Goal: Information Seeking & Learning: Learn about a topic

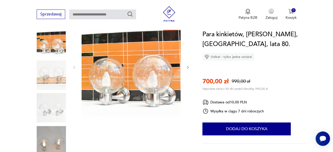
scroll to position [64, 0]
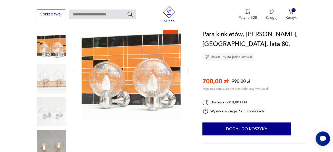
click at [188, 71] on icon "button" at bounding box center [188, 71] width 4 height 4
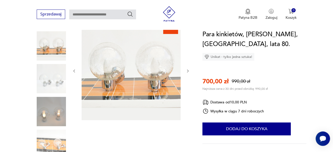
click at [188, 71] on icon "button" at bounding box center [188, 71] width 4 height 4
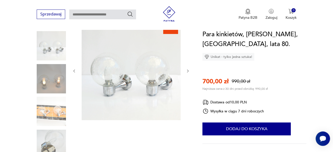
click at [188, 71] on icon "button" at bounding box center [188, 71] width 4 height 4
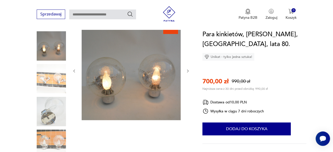
click at [188, 71] on icon "button" at bounding box center [188, 71] width 4 height 4
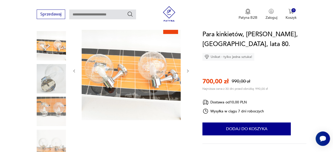
click at [188, 71] on icon "button" at bounding box center [188, 71] width 4 height 4
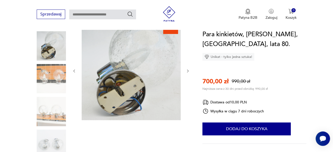
click at [188, 71] on icon "button" at bounding box center [188, 71] width 4 height 4
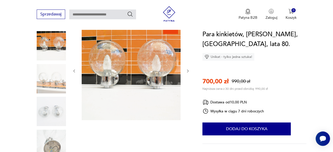
click at [188, 71] on icon "button" at bounding box center [188, 71] width 4 height 4
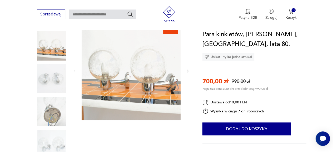
click at [188, 71] on icon "button" at bounding box center [188, 71] width 4 height 4
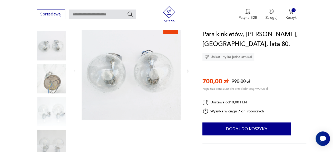
click at [188, 71] on icon "button" at bounding box center [188, 71] width 4 height 4
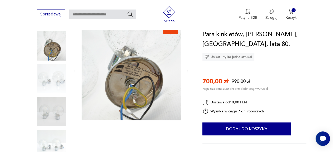
click at [188, 71] on icon "button" at bounding box center [188, 71] width 4 height 4
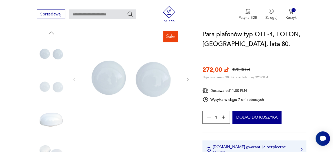
scroll to position [65, 0]
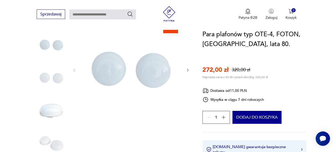
click at [188, 70] on icon "button" at bounding box center [188, 70] width 4 height 4
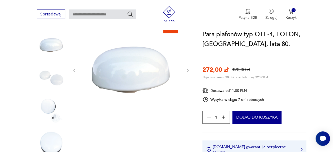
click at [188, 70] on icon "button" at bounding box center [188, 70] width 4 height 4
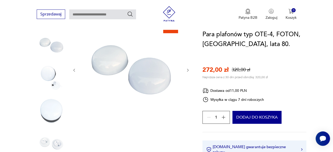
click at [188, 70] on icon "button" at bounding box center [188, 70] width 4 height 4
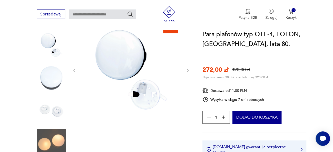
click at [188, 70] on icon "button" at bounding box center [188, 70] width 4 height 4
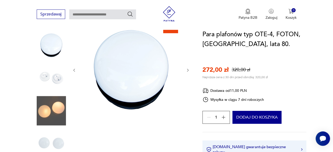
click at [188, 70] on icon "button" at bounding box center [188, 70] width 4 height 4
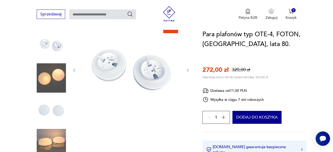
click at [188, 70] on icon "button" at bounding box center [188, 70] width 4 height 4
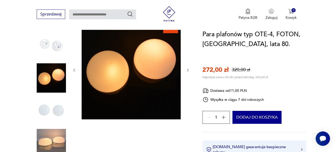
click at [188, 70] on icon "button" at bounding box center [188, 70] width 4 height 4
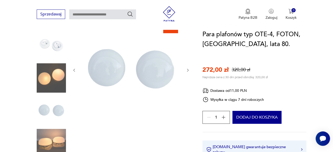
click at [188, 70] on icon "button" at bounding box center [188, 70] width 4 height 4
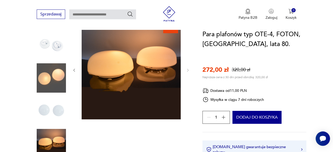
click at [127, 81] on img at bounding box center [131, 69] width 99 height 99
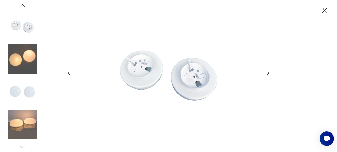
click at [24, 58] on img at bounding box center [22, 58] width 29 height 29
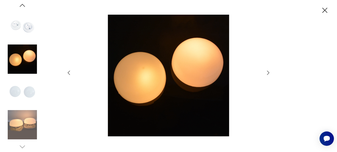
click at [25, 128] on img at bounding box center [22, 124] width 29 height 29
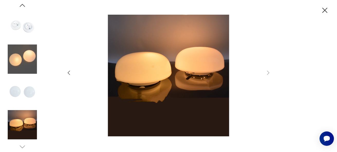
click at [325, 10] on icon "button" at bounding box center [324, 10] width 9 height 9
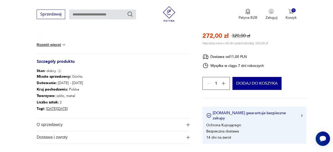
scroll to position [256, 0]
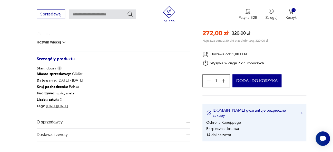
click at [66, 41] on img at bounding box center [63, 42] width 5 height 5
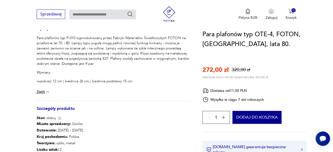
scroll to position [0, 0]
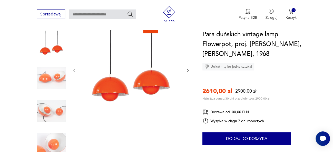
click at [188, 68] on icon "button" at bounding box center [188, 70] width 4 height 4
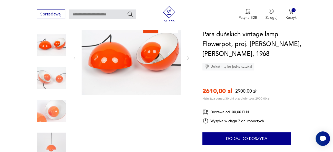
click at [188, 56] on icon "button" at bounding box center [188, 58] width 4 height 4
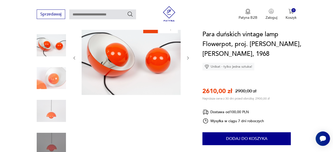
click at [188, 56] on icon "button" at bounding box center [188, 58] width 4 height 4
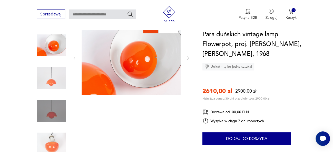
click at [188, 56] on icon "button" at bounding box center [188, 58] width 4 height 4
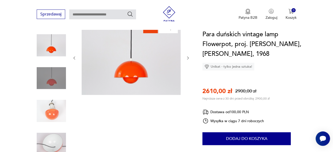
click at [188, 56] on icon "button" at bounding box center [188, 58] width 4 height 4
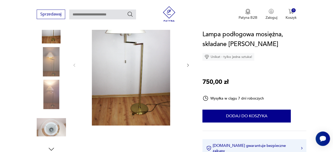
scroll to position [68, 0]
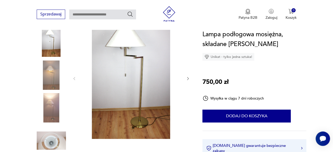
click at [189, 78] on icon "button" at bounding box center [188, 78] width 4 height 4
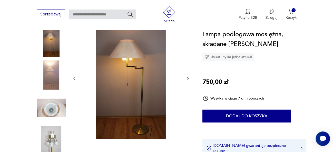
click at [189, 78] on icon "button" at bounding box center [188, 78] width 4 height 4
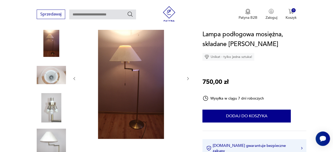
click at [189, 78] on icon "button" at bounding box center [188, 78] width 4 height 4
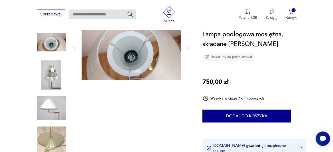
click at [186, 48] on div at bounding box center [131, 48] width 118 height 63
click at [189, 48] on icon "button" at bounding box center [188, 49] width 4 height 4
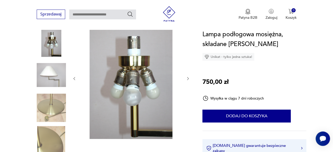
click at [188, 76] on div at bounding box center [131, 78] width 118 height 123
click at [188, 78] on icon "button" at bounding box center [188, 78] width 4 height 4
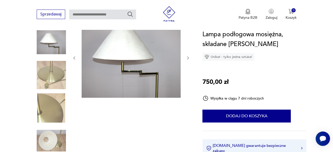
click at [142, 71] on img at bounding box center [131, 57] width 99 height 80
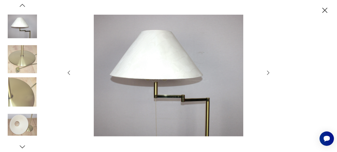
click at [168, 94] on img at bounding box center [168, 76] width 183 height 122
click at [268, 73] on icon "button" at bounding box center [268, 73] width 6 height 6
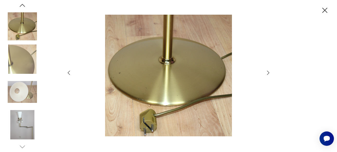
click at [268, 73] on icon "button" at bounding box center [268, 73] width 6 height 6
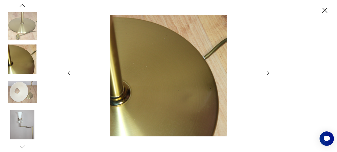
click at [268, 73] on icon "button" at bounding box center [268, 73] width 6 height 6
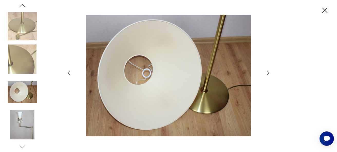
click at [325, 10] on icon "button" at bounding box center [324, 10] width 9 height 9
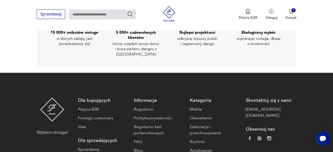
scroll to position [0, 0]
